Goal: Check status: Check status

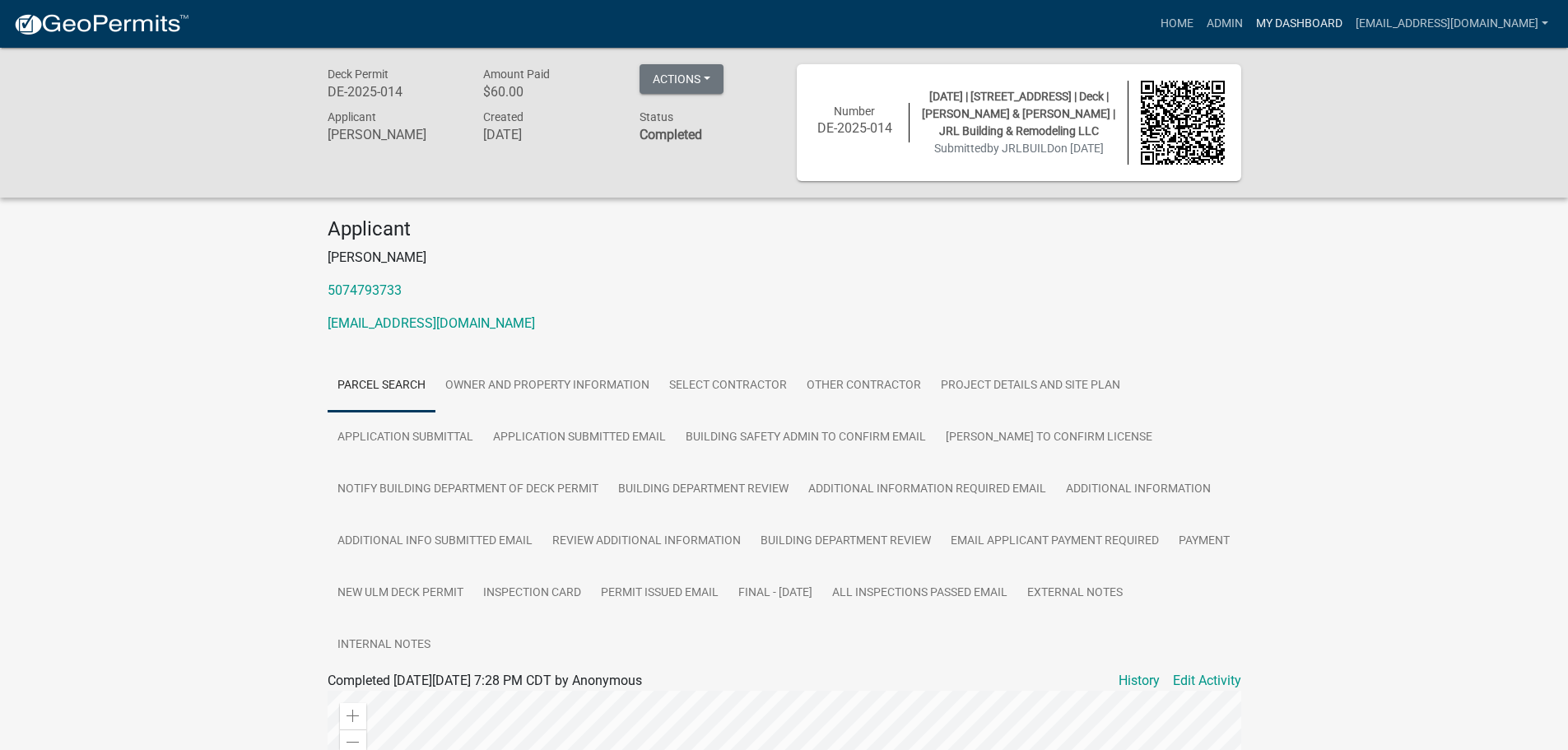
click at [1321, 29] on link "My Dashboard" at bounding box center [1300, 24] width 99 height 32
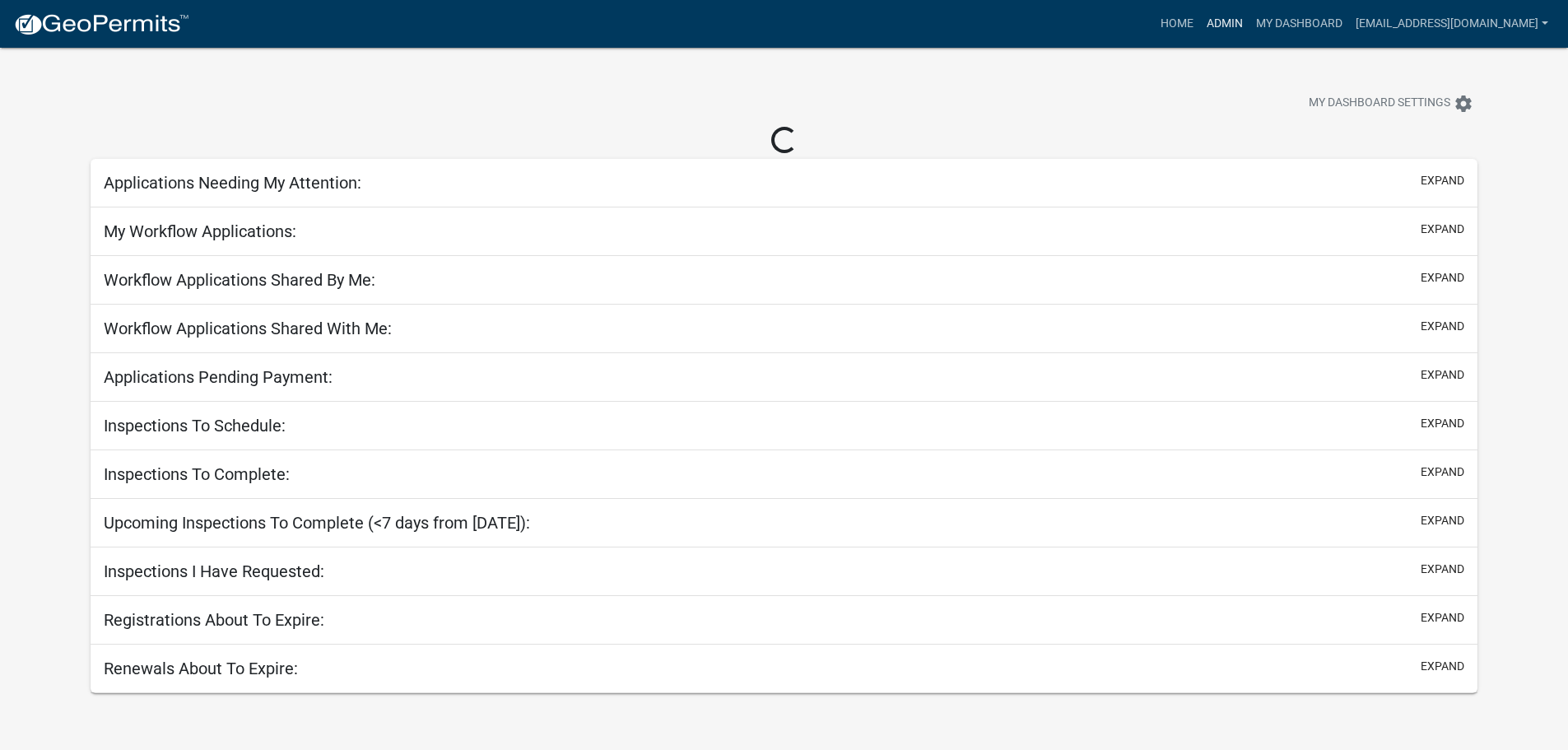
click at [1250, 24] on link "Admin" at bounding box center [1225, 24] width 50 height 32
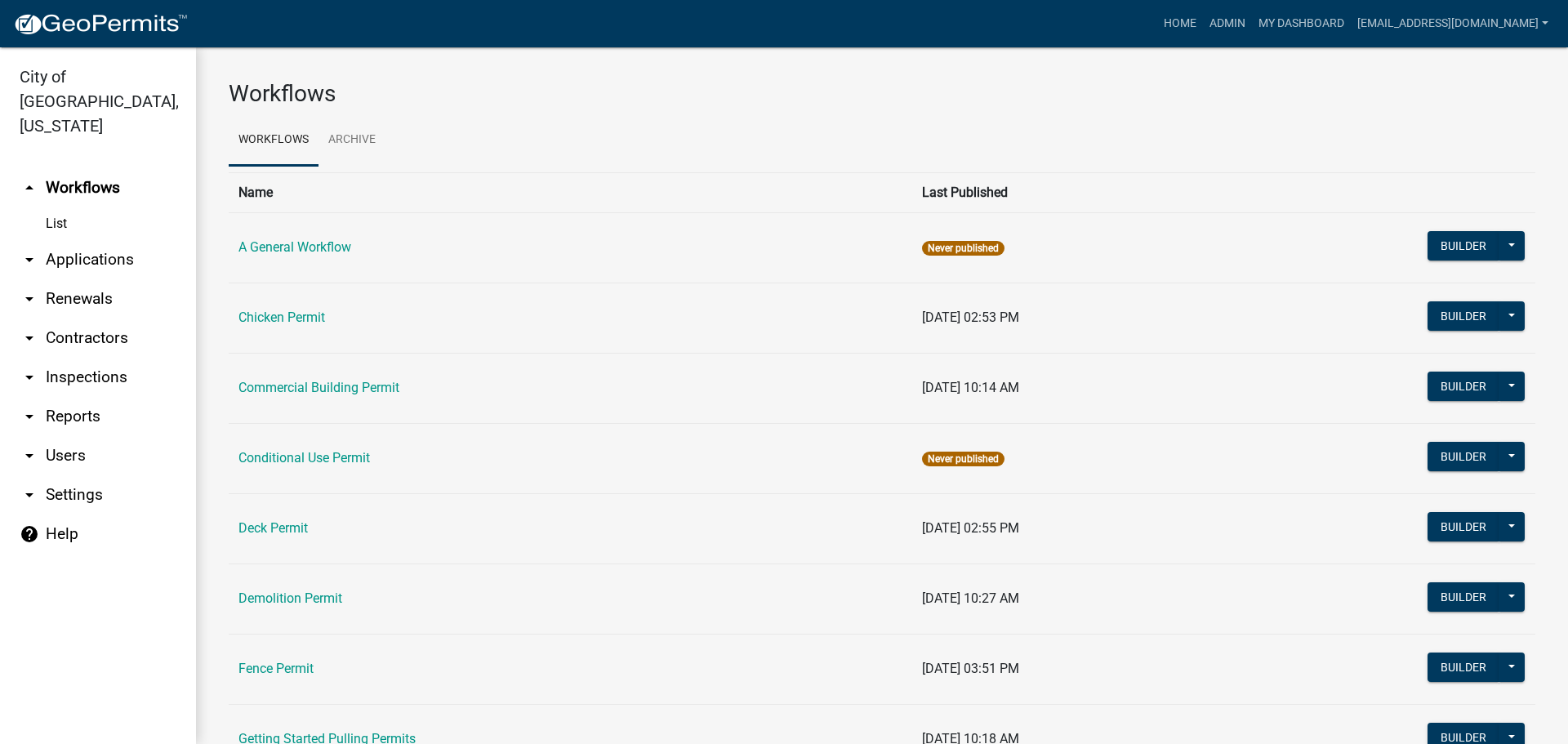
scroll to position [82, 0]
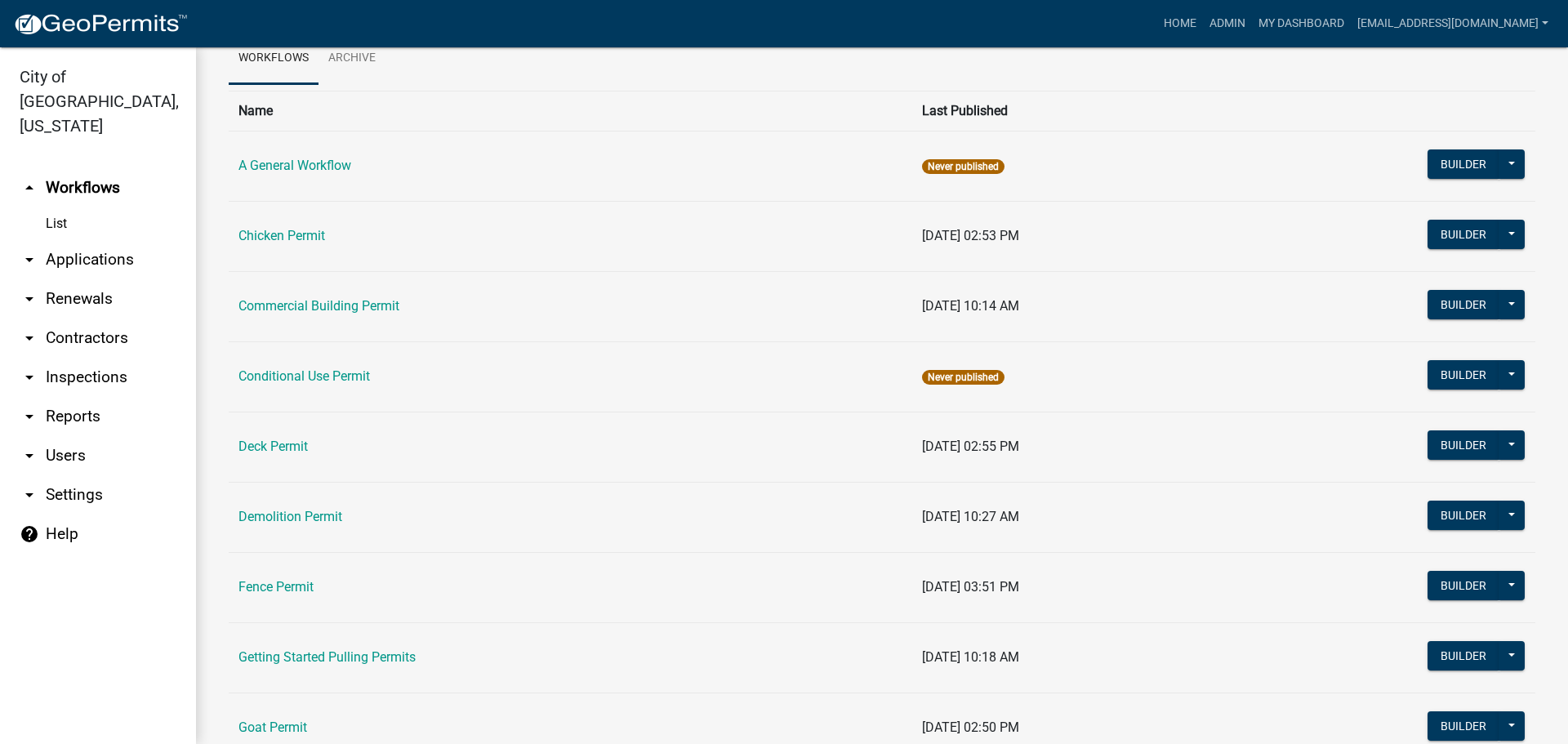
click at [281, 578] on td "Fence Permit" at bounding box center [570, 588] width 684 height 70
click at [286, 589] on link "Fence Permit" at bounding box center [276, 587] width 75 height 15
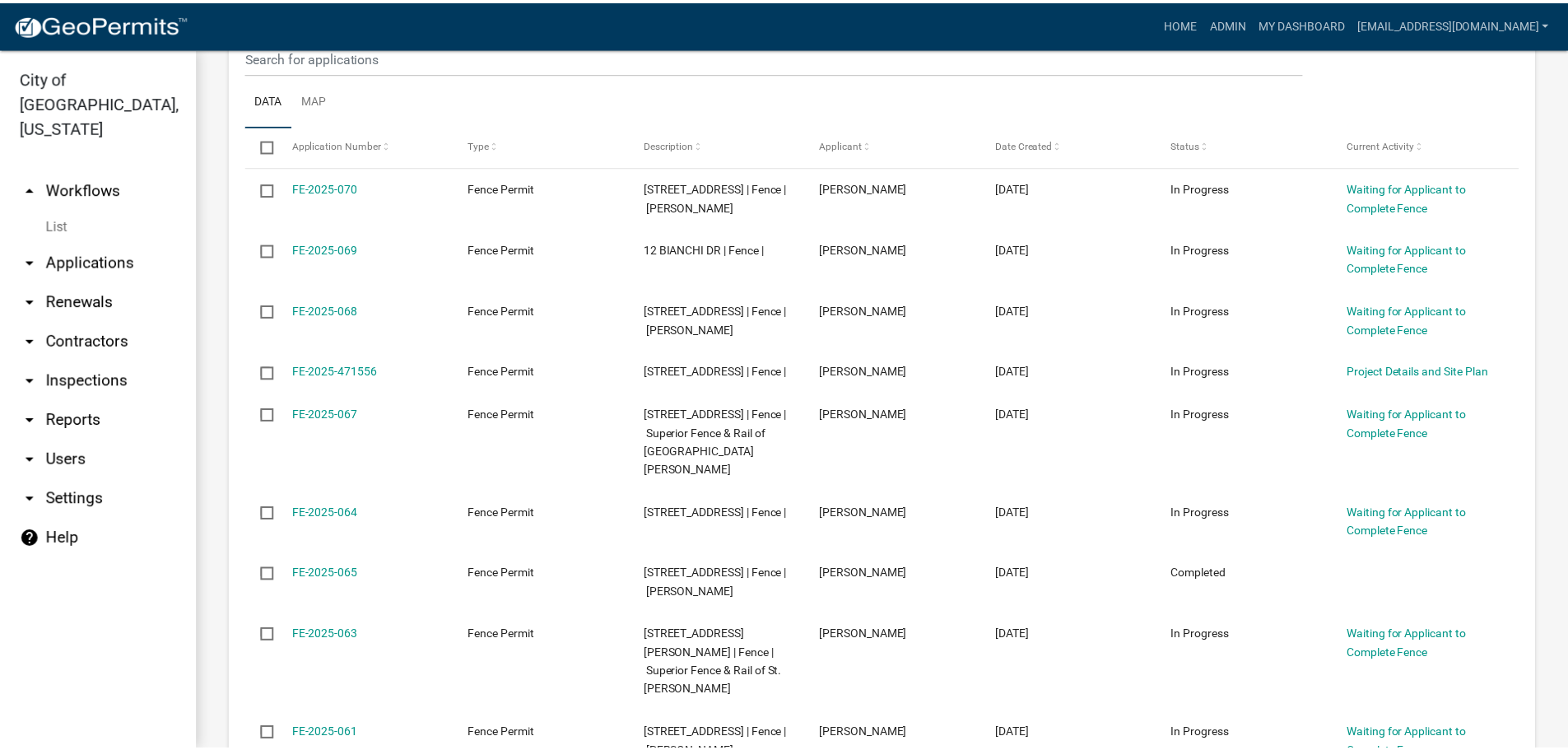
scroll to position [906, 0]
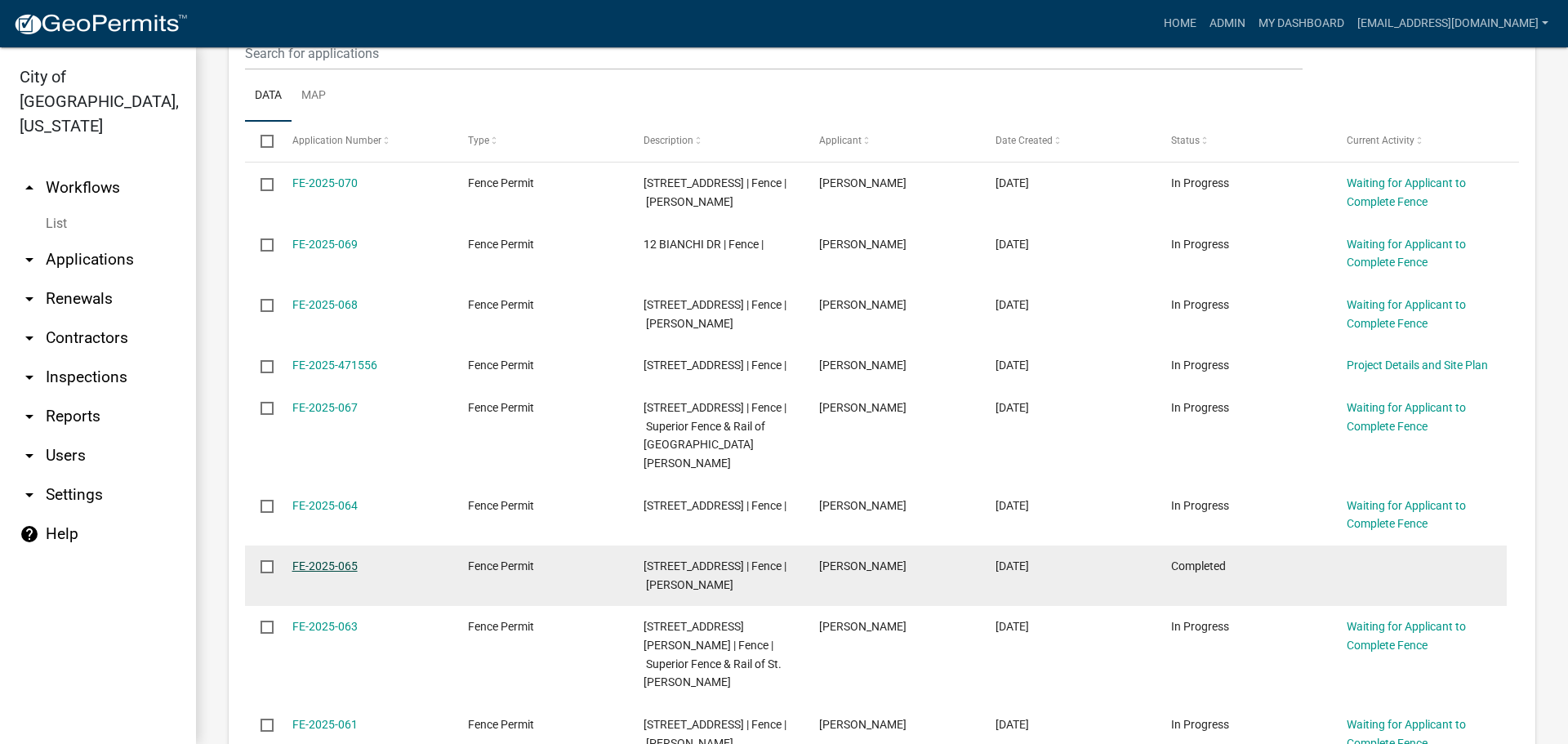
click at [356, 570] on link "FE-2025-065" at bounding box center [325, 567] width 65 height 13
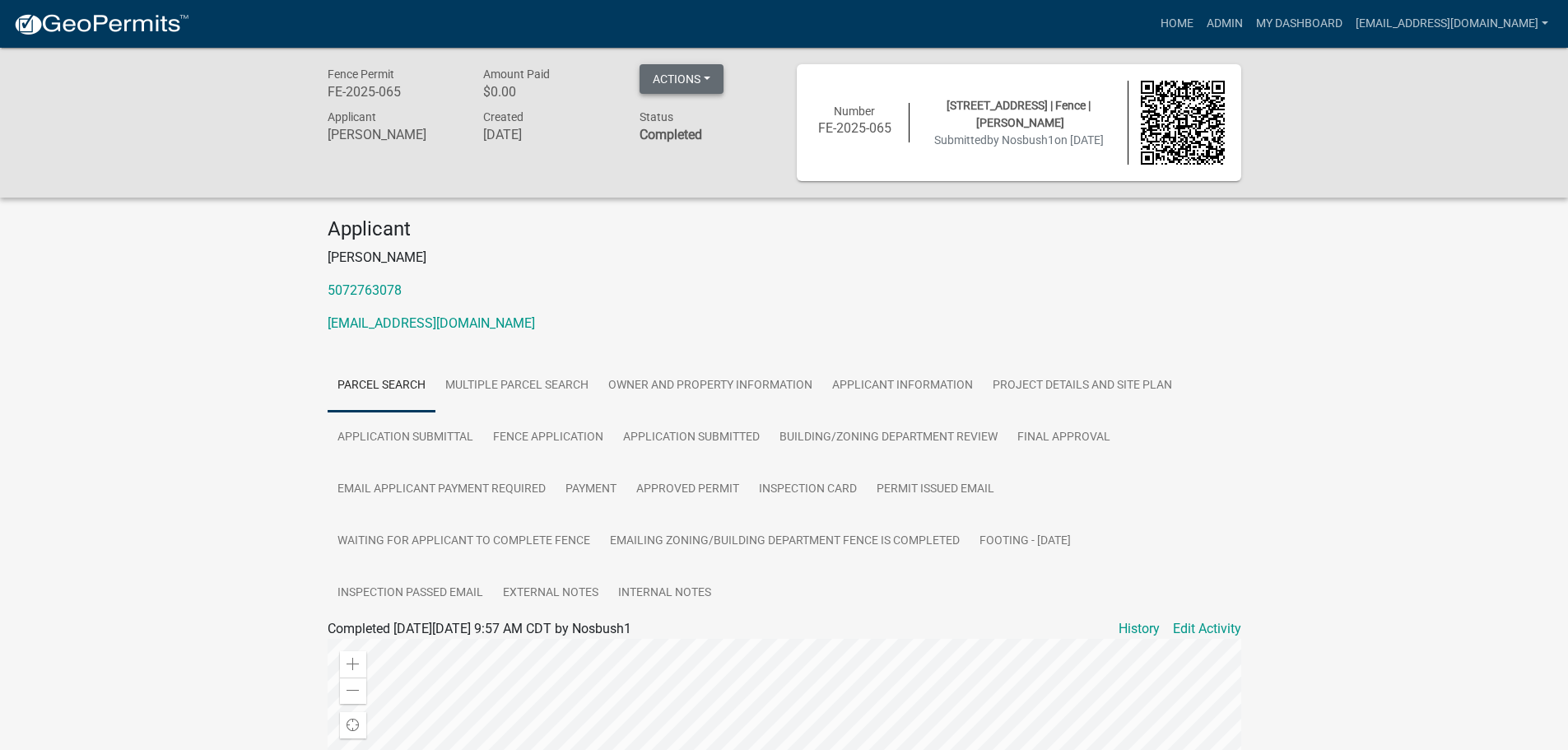
click at [713, 76] on button "Actions" at bounding box center [682, 78] width 84 height 30
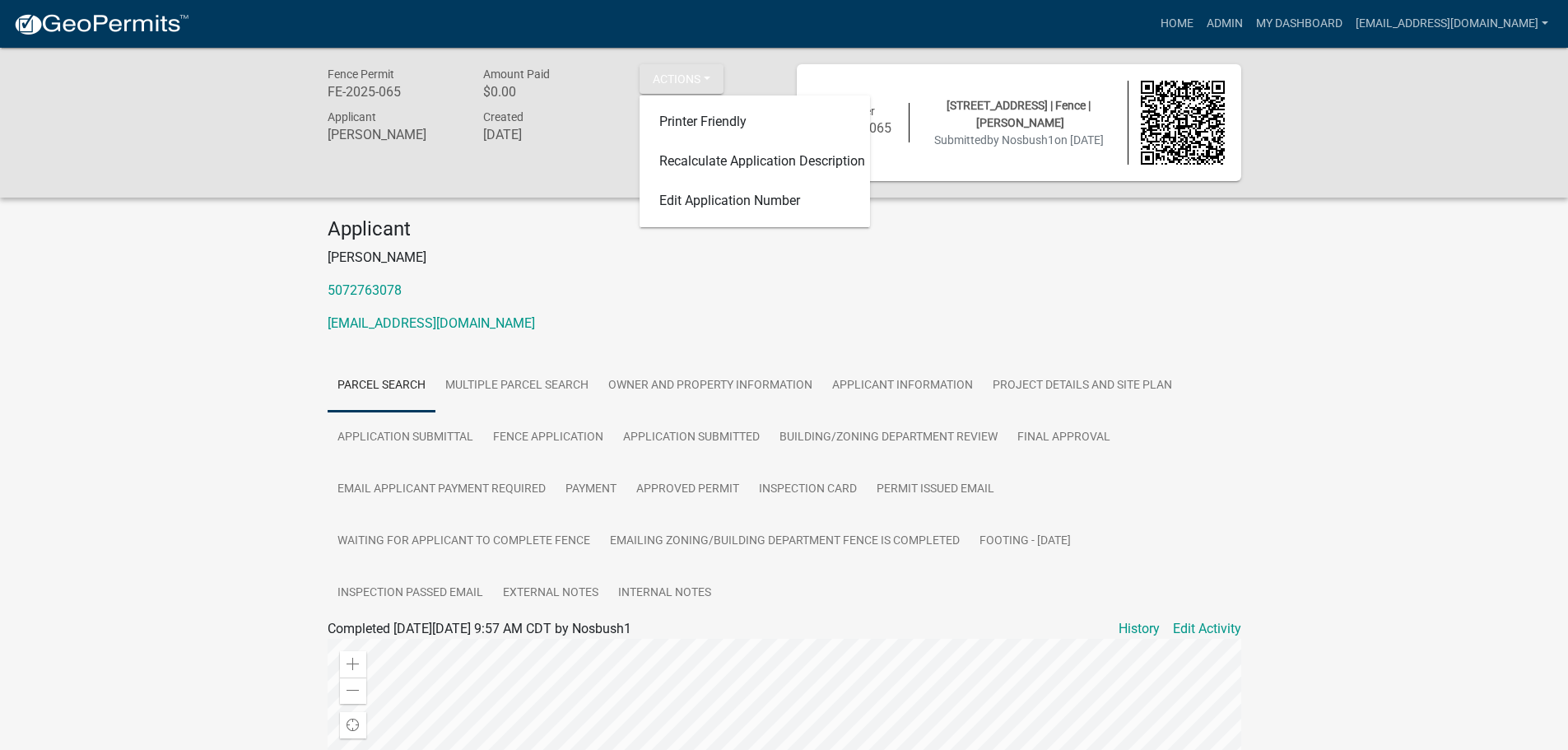
click at [586, 200] on div "Fence Permit FE-2025-065 Amount Paid $0.00 Actions Printer Friendly Recalculate…" at bounding box center [784, 620] width 1568 height 1146
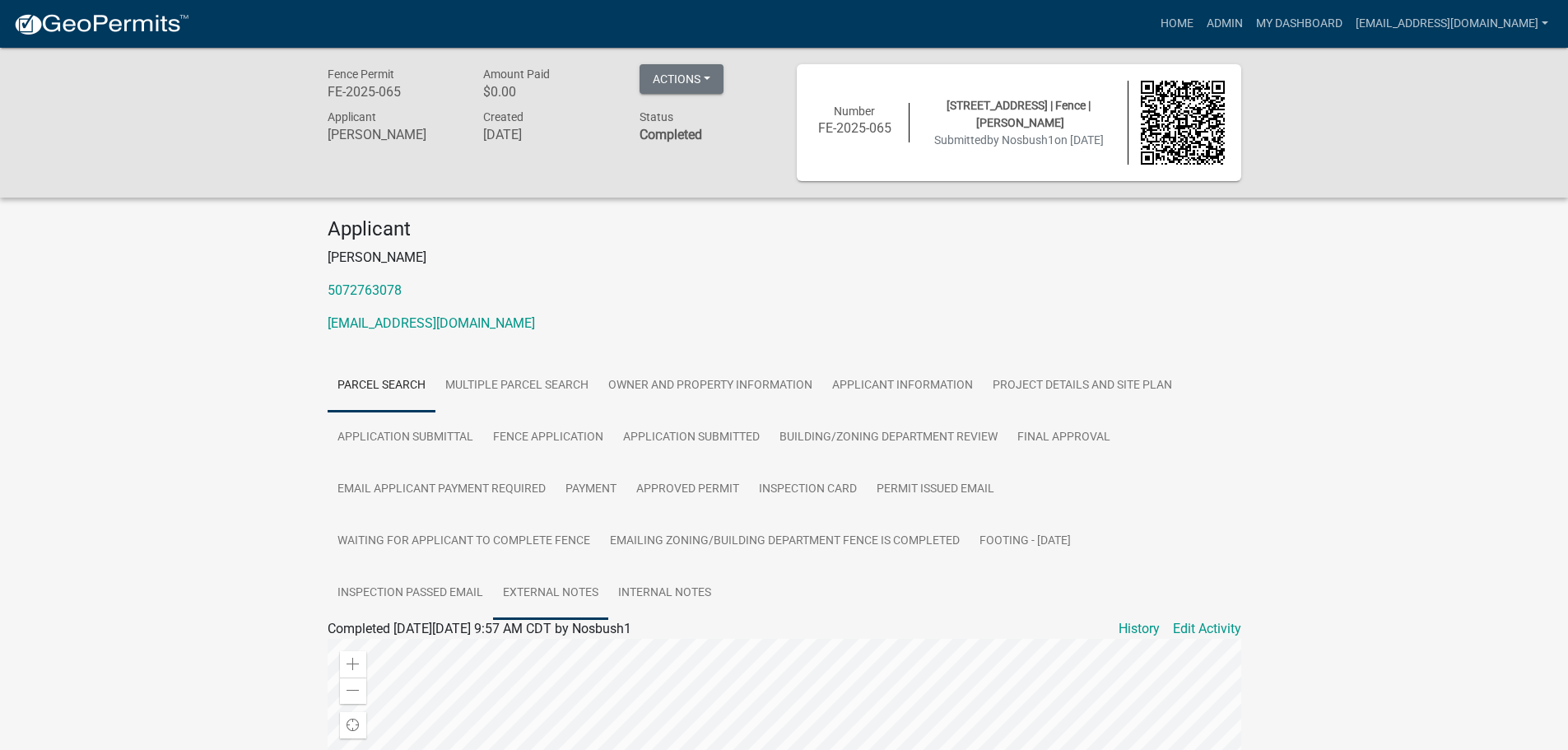
click at [580, 600] on link "External Notes" at bounding box center [550, 593] width 116 height 53
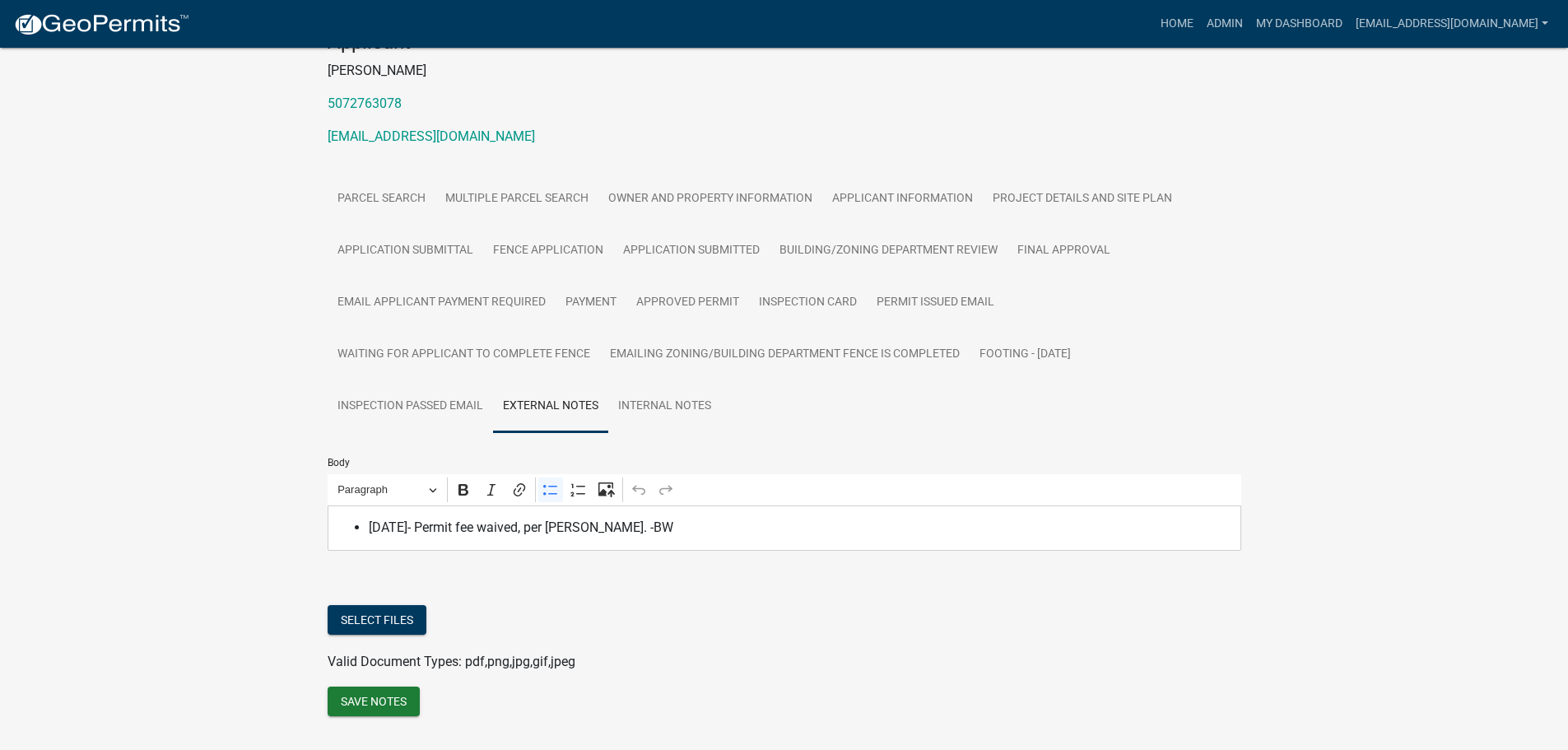
scroll to position [227, 0]
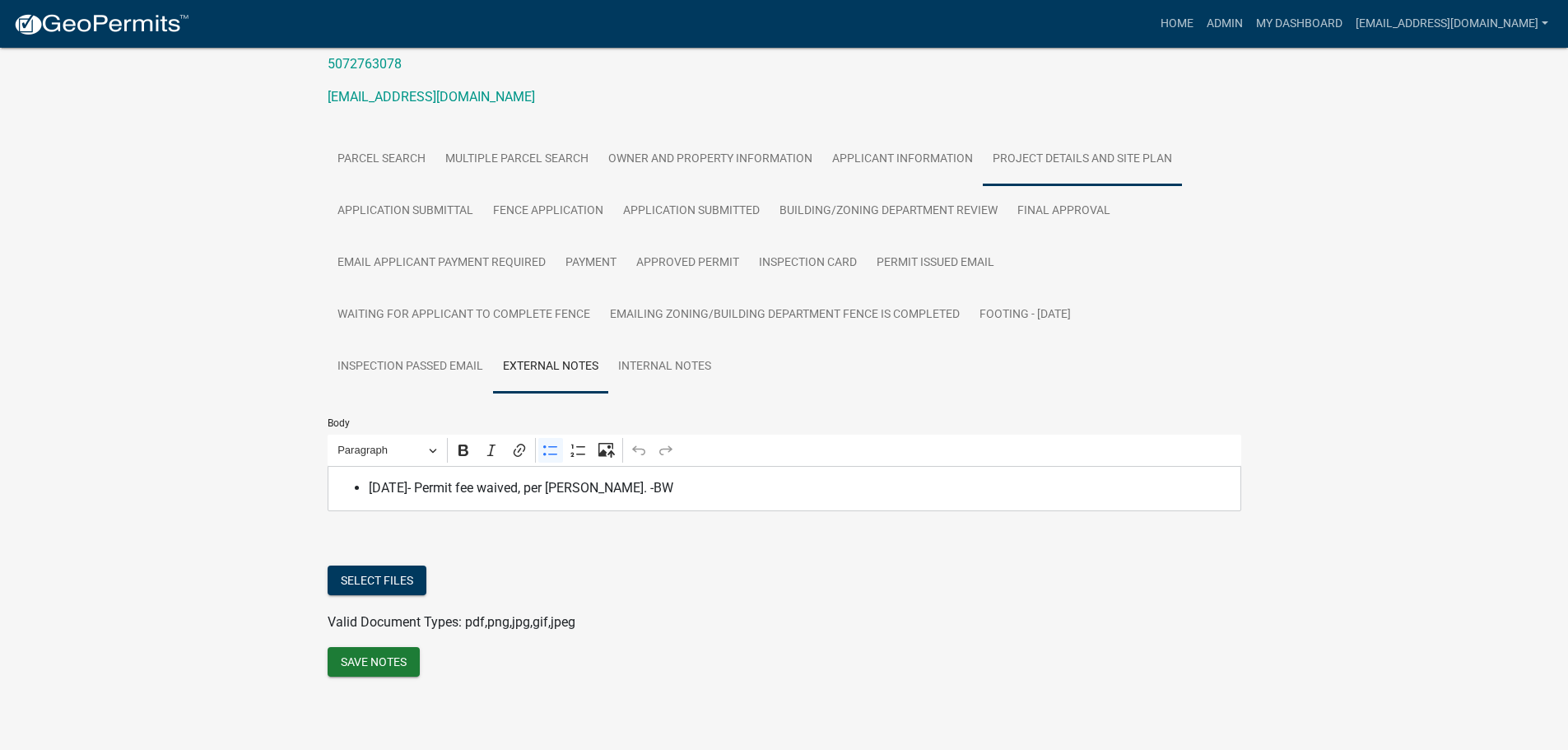
click at [1021, 159] on link "Project Details and Site Plan" at bounding box center [1082, 160] width 200 height 53
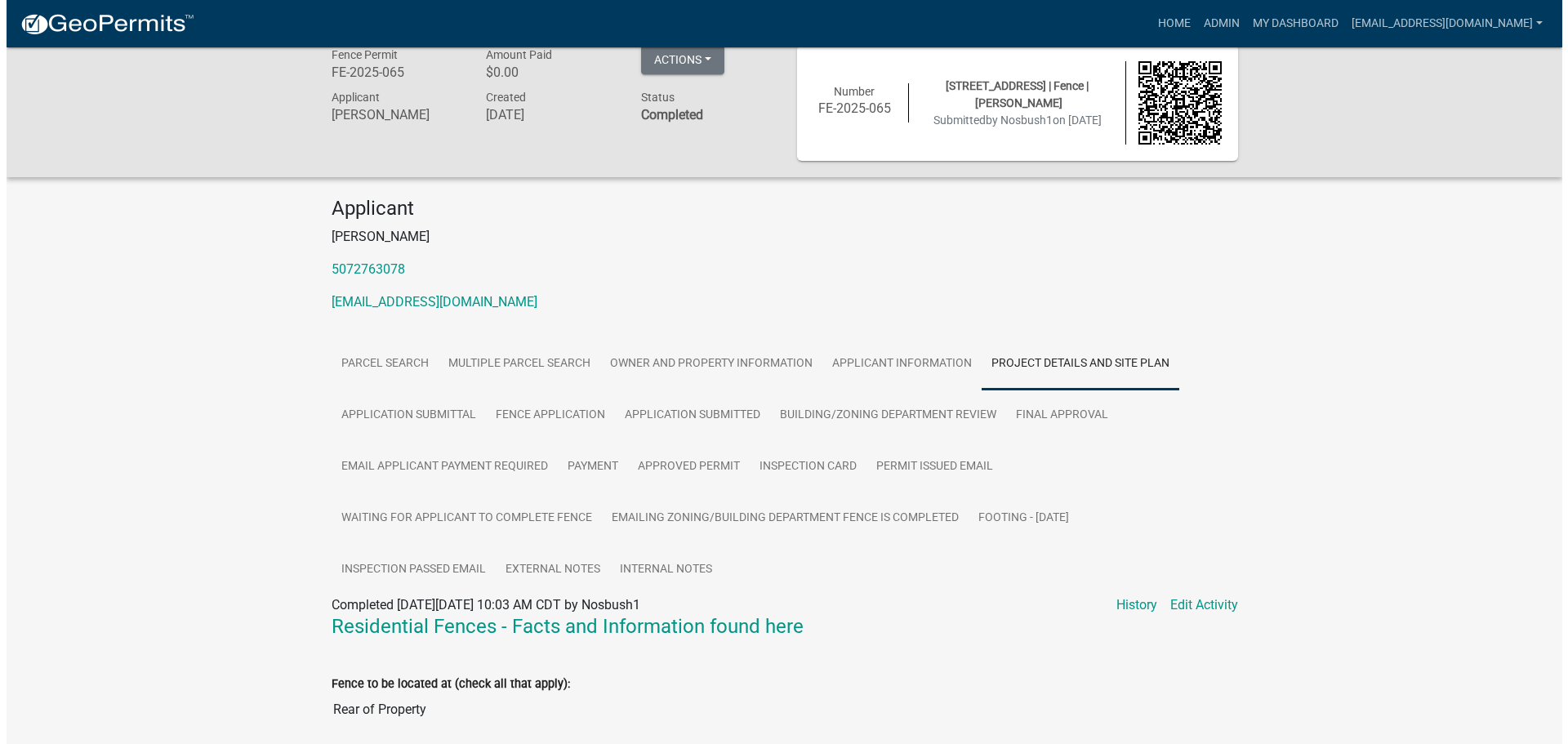
scroll to position [0, 0]
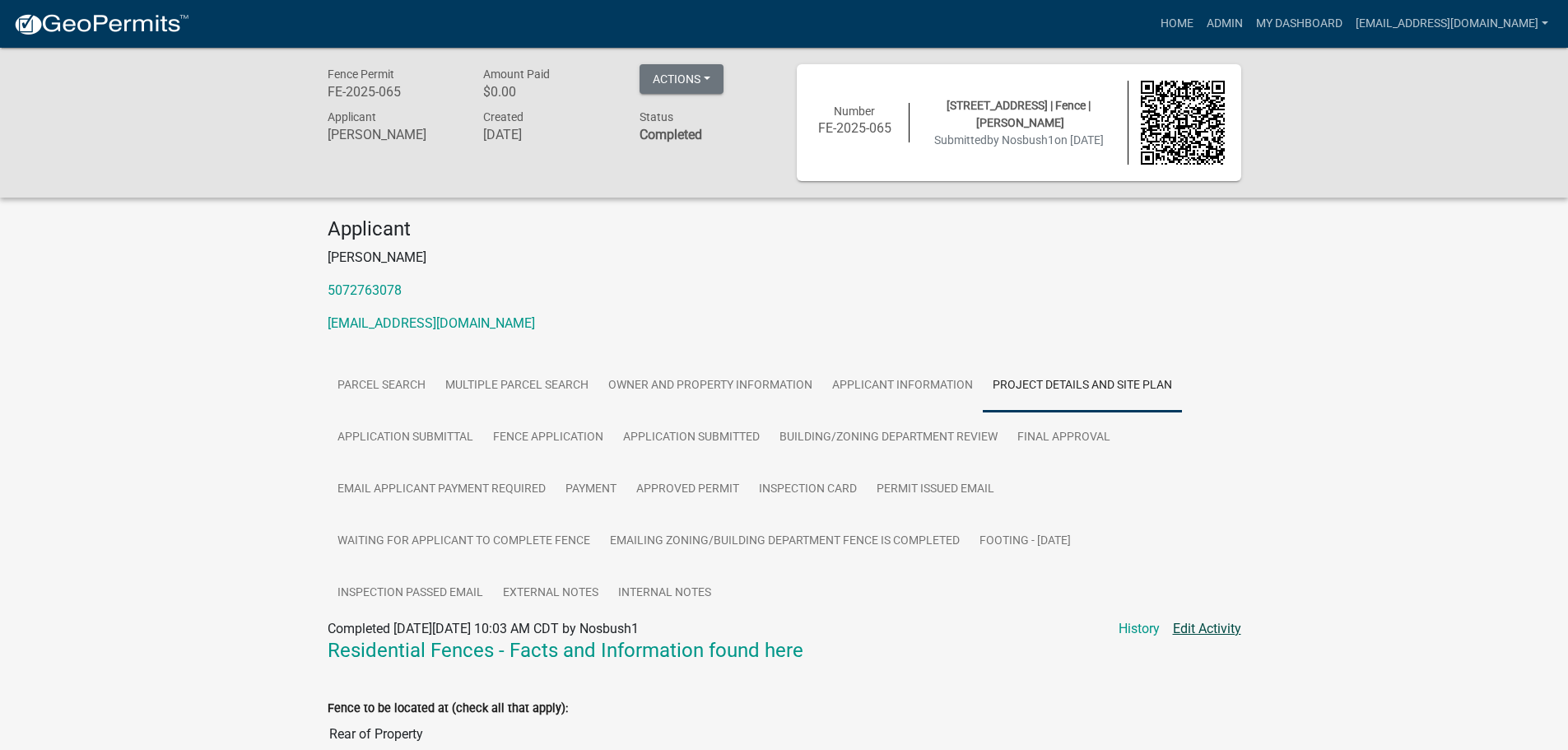
click at [1193, 632] on link "Edit Activity" at bounding box center [1208, 629] width 69 height 20
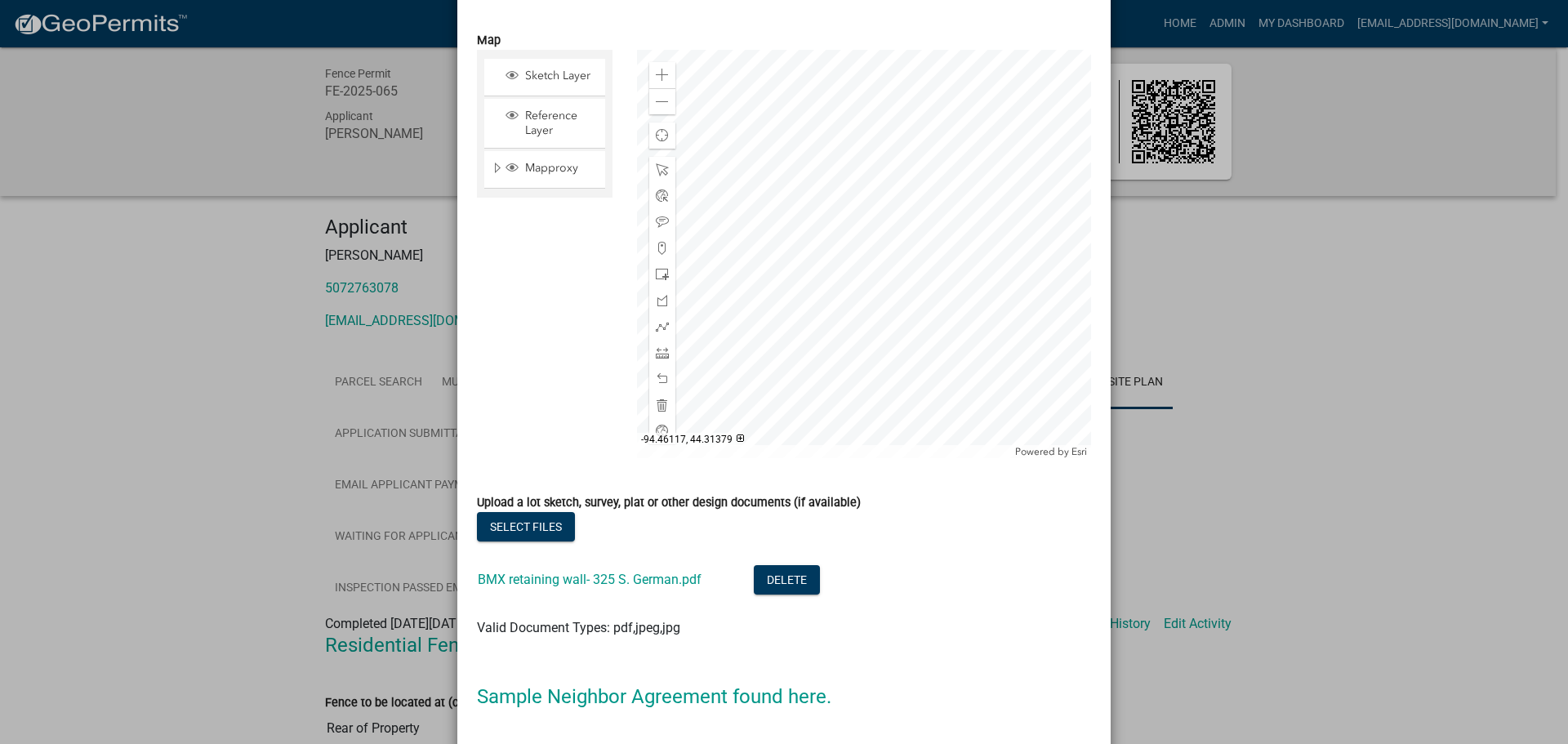
scroll to position [1719, 0]
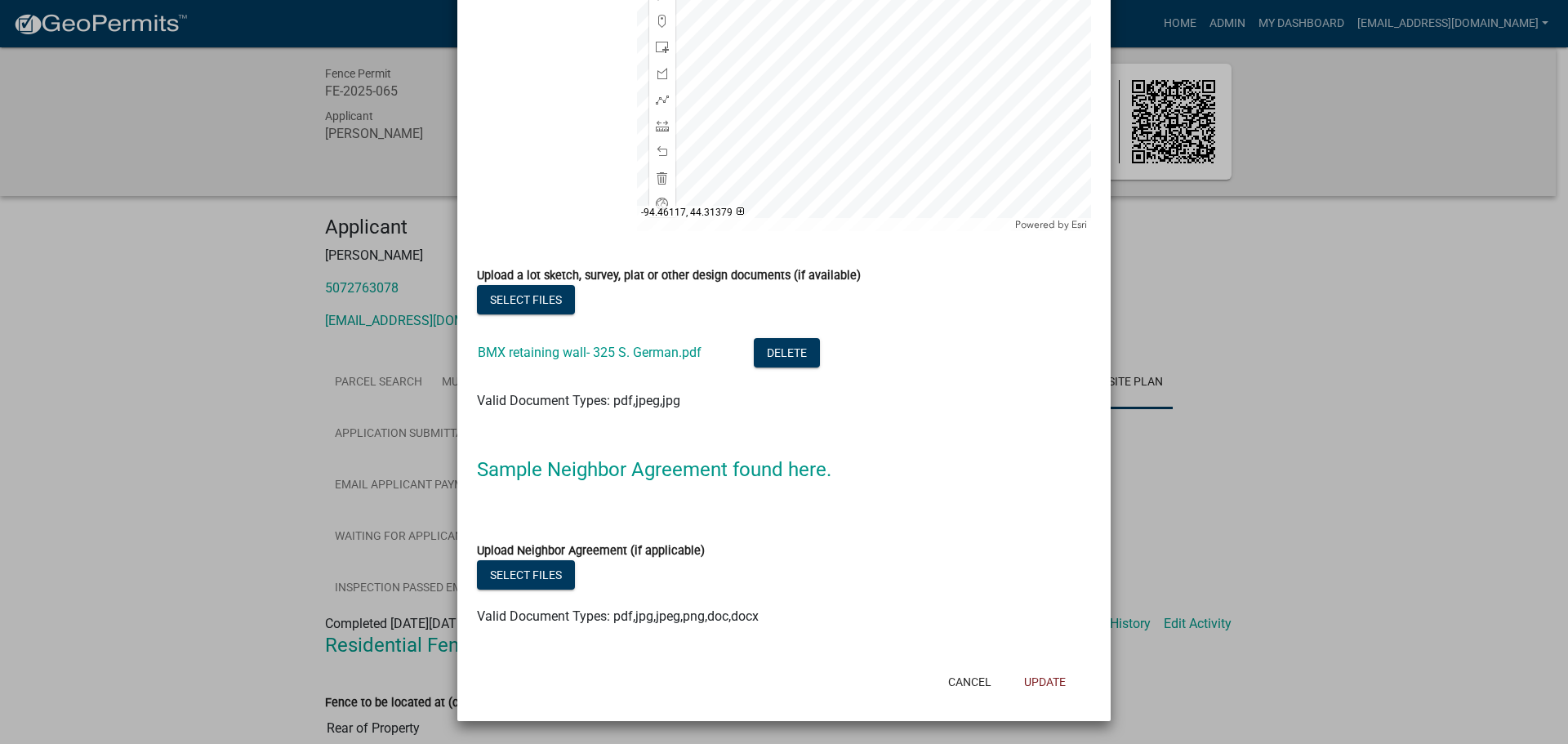
click at [1354, 482] on ngb-modal-window "Update Activity × Residential Fences - Facts and Information found here Fence t…" at bounding box center [784, 372] width 1568 height 744
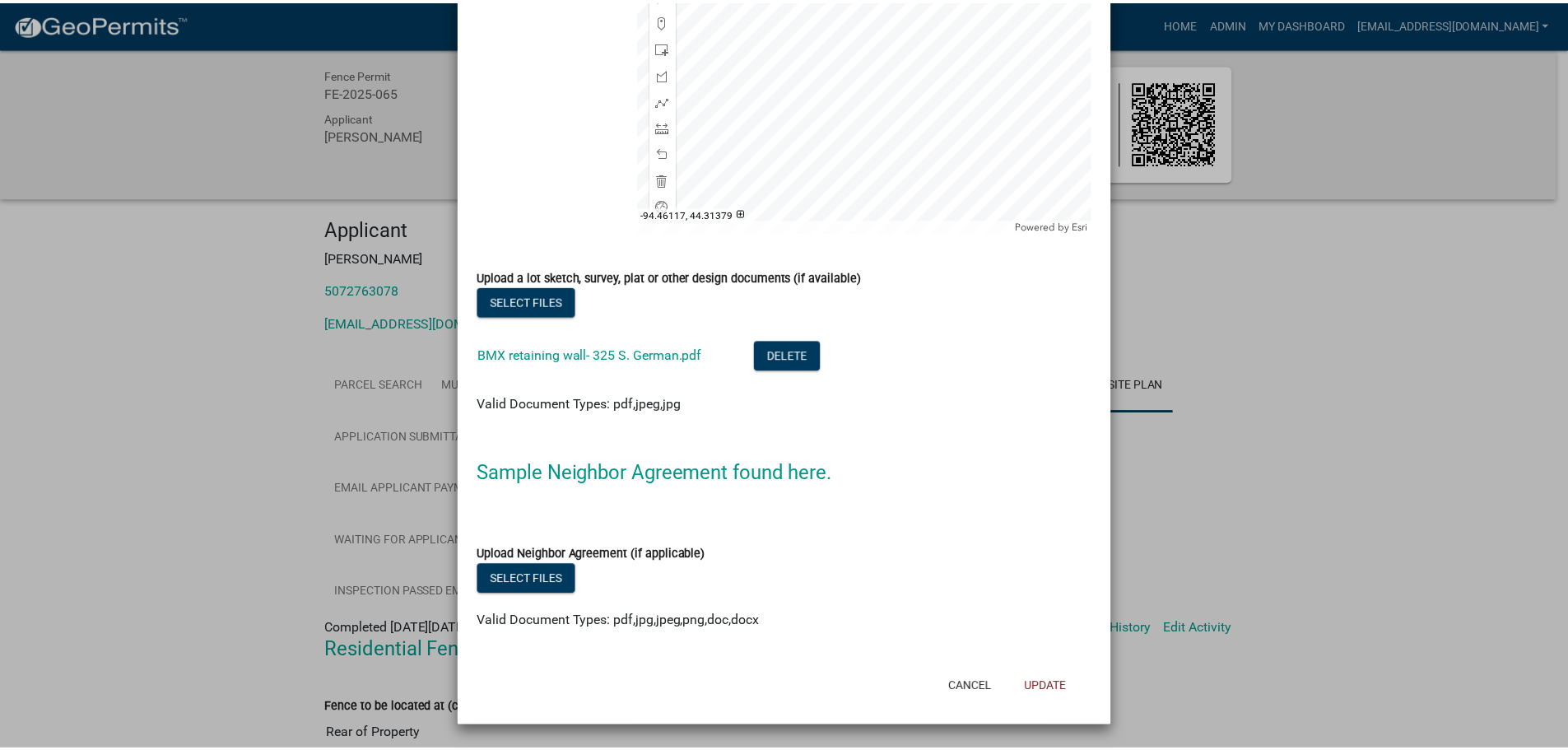
scroll to position [0, 0]
